Goal: Task Accomplishment & Management: Use online tool/utility

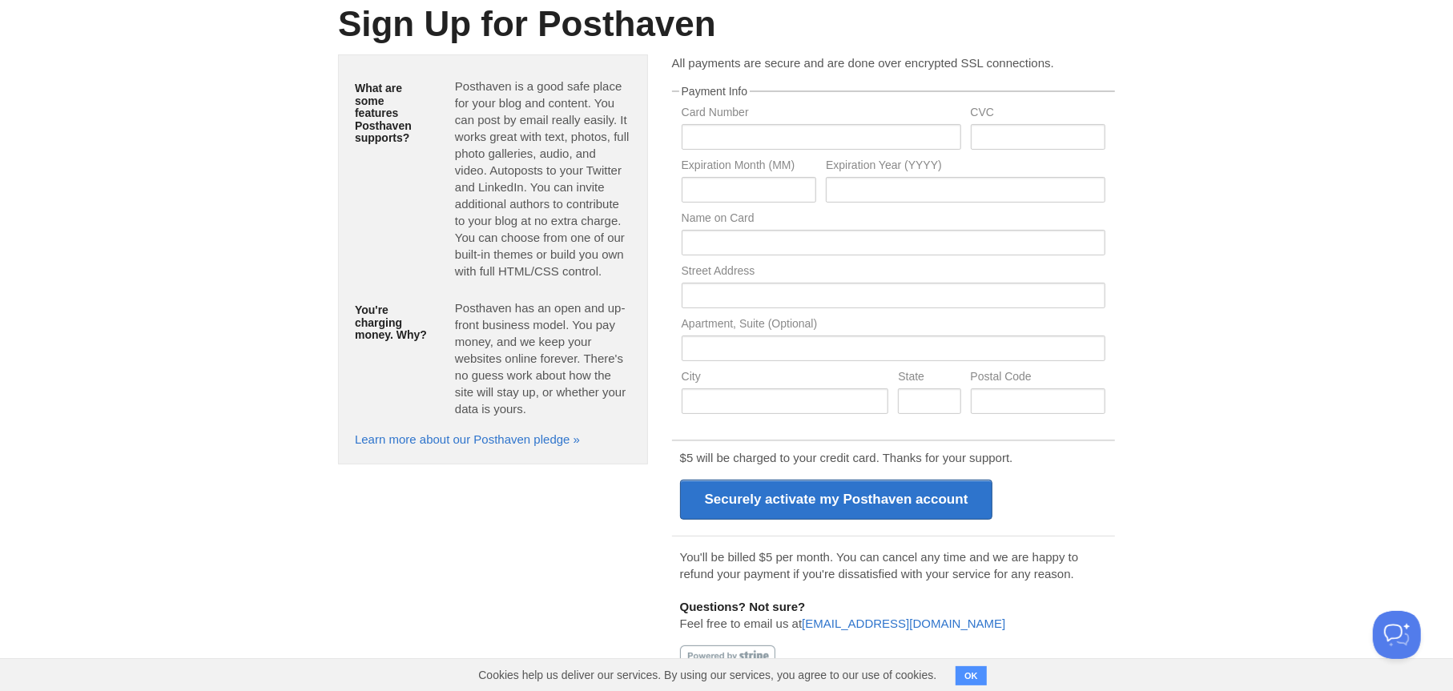
scroll to position [135, 0]
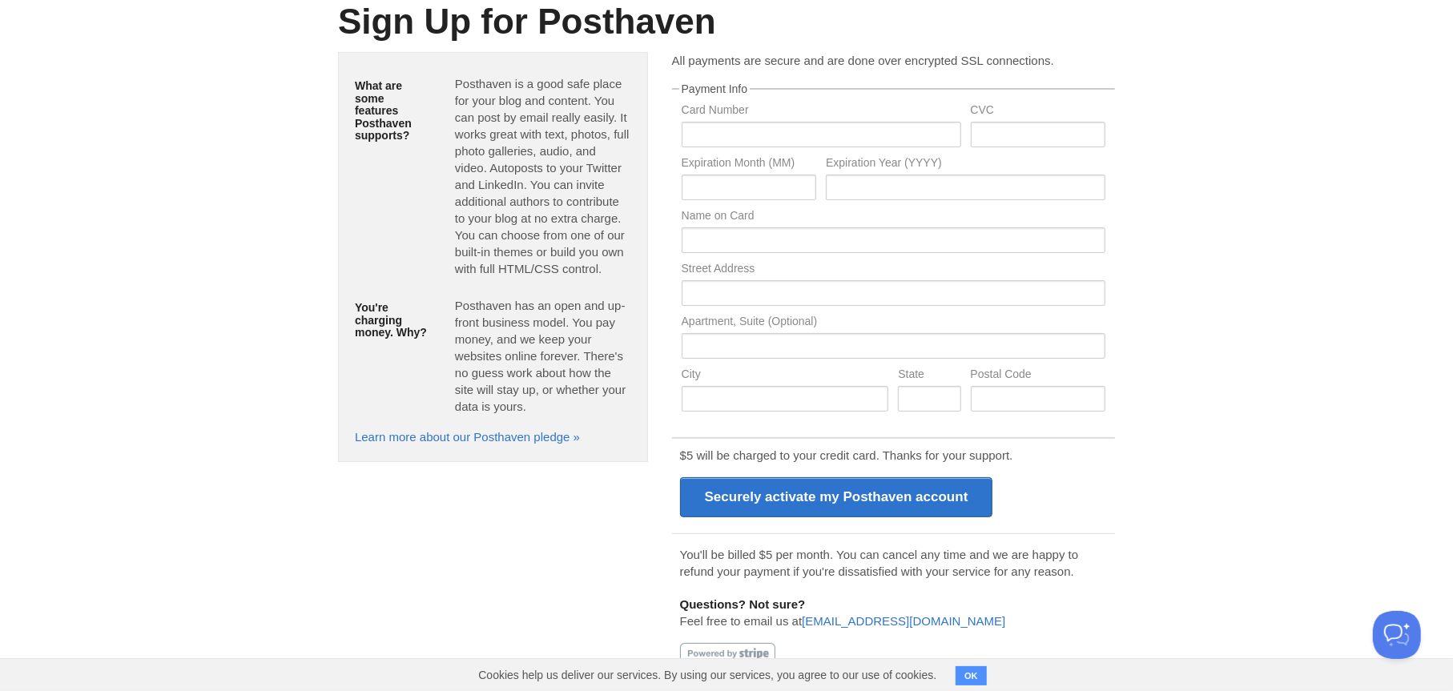
click at [969, 670] on button "OK" at bounding box center [970, 675] width 31 height 19
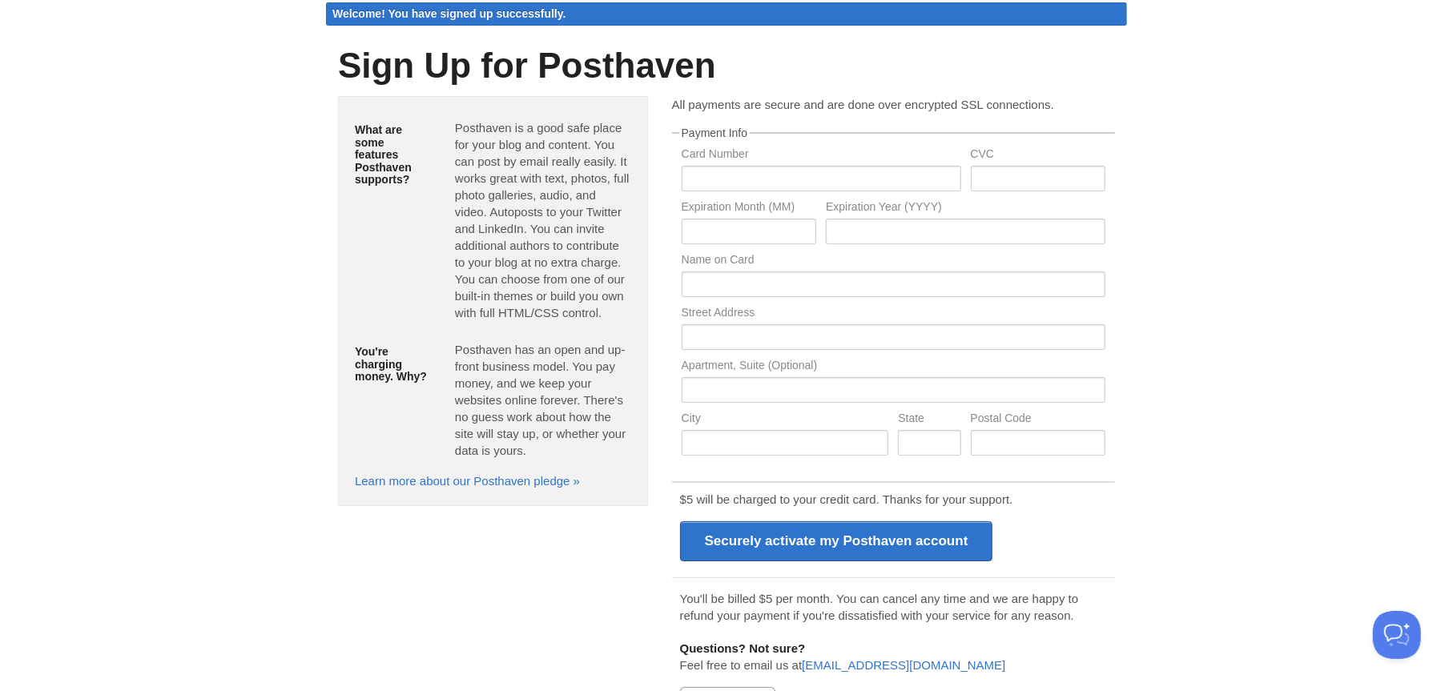
scroll to position [0, 0]
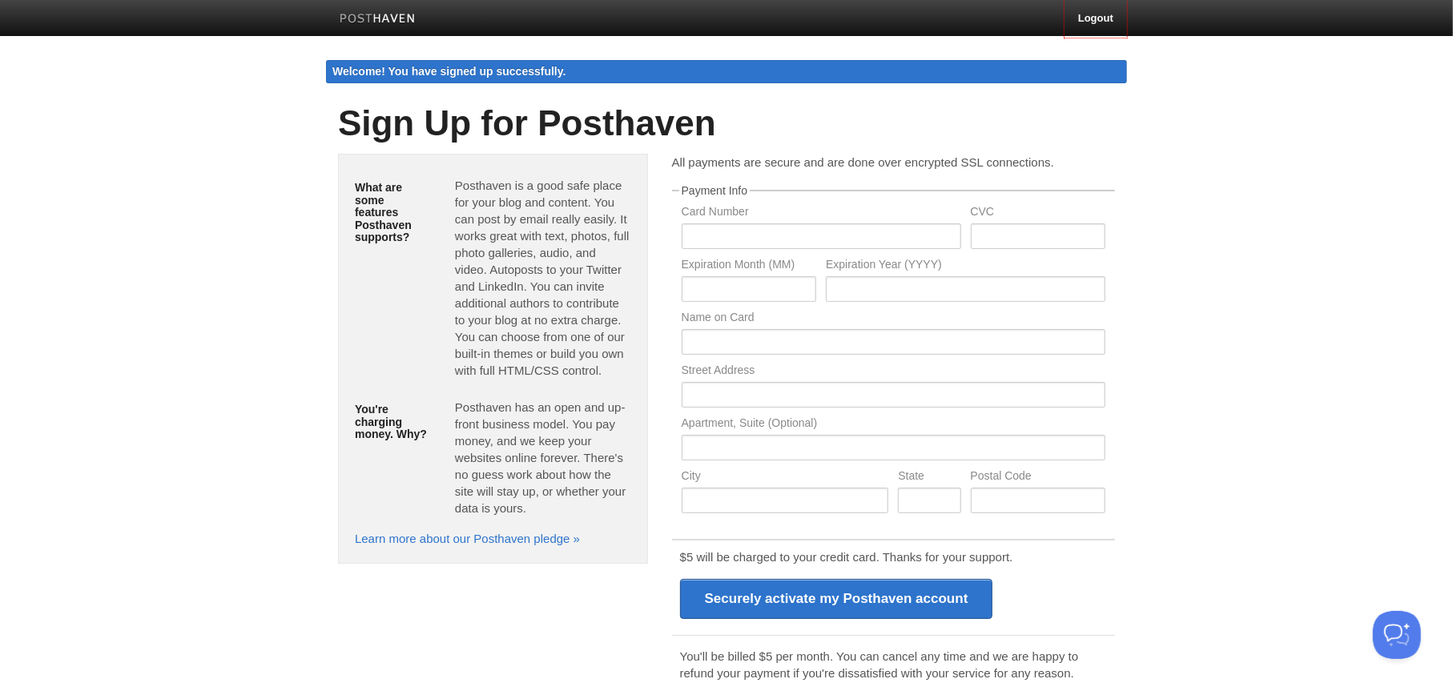
click at [417, 12] on link at bounding box center [378, 20] width 100 height 36
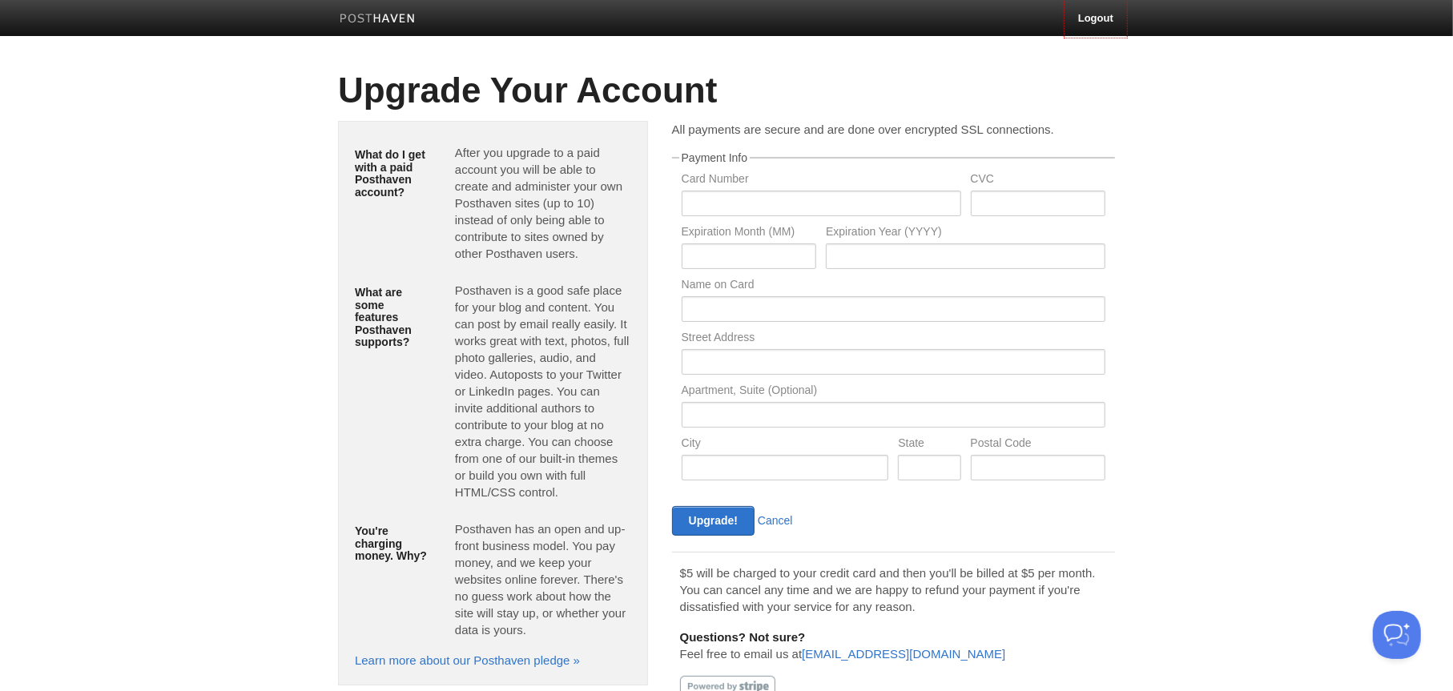
click at [349, 14] on img at bounding box center [378, 20] width 76 height 12
